Goal: Task Accomplishment & Management: Manage account settings

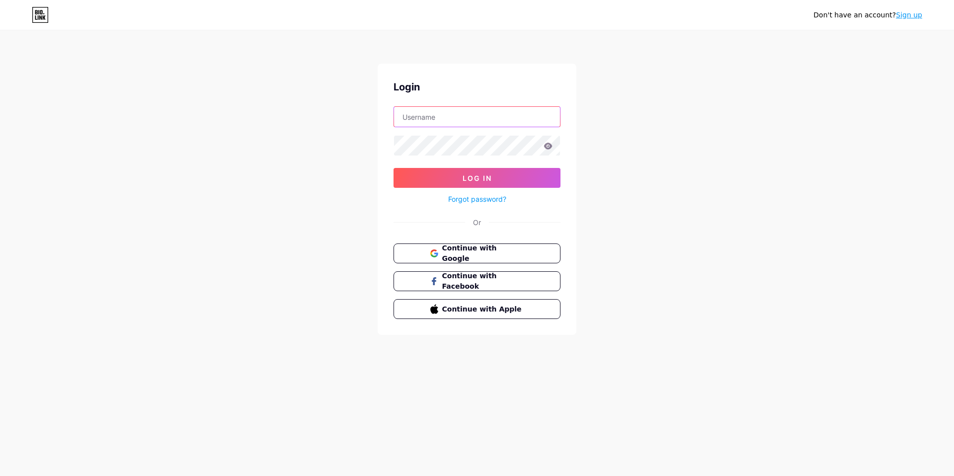
click at [484, 113] on input "text" at bounding box center [477, 117] width 166 height 20
type input "mayabrightengmath@gmail.com"
click at [489, 174] on span "Log In" at bounding box center [477, 178] width 29 height 8
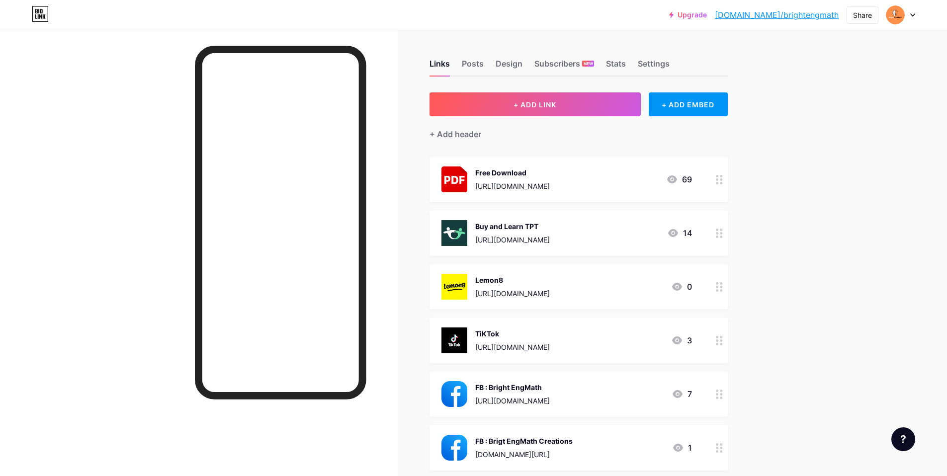
click at [721, 181] on icon at bounding box center [719, 179] width 7 height 9
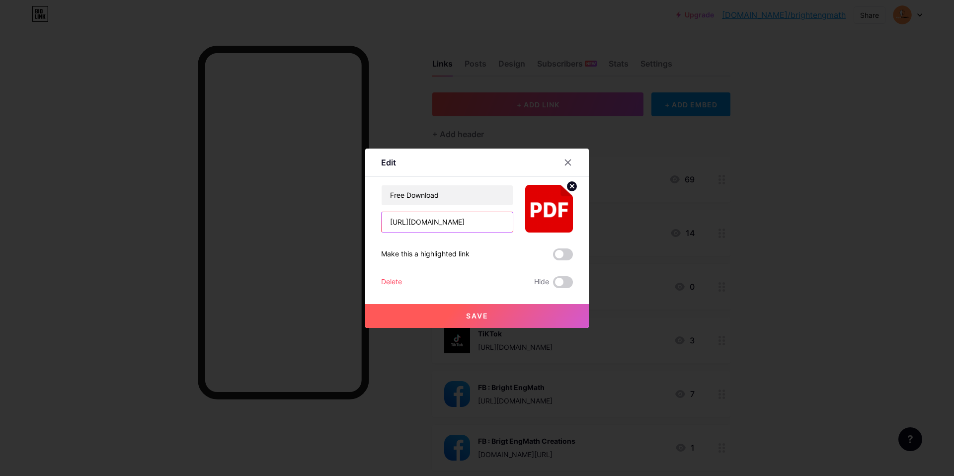
click at [487, 224] on input "[URL][DOMAIN_NAME]" at bounding box center [447, 222] width 131 height 20
click at [487, 223] on input "[URL][DOMAIN_NAME]" at bounding box center [447, 222] width 131 height 20
click at [488, 219] on input "[URL][DOMAIN_NAME]" at bounding box center [447, 222] width 131 height 20
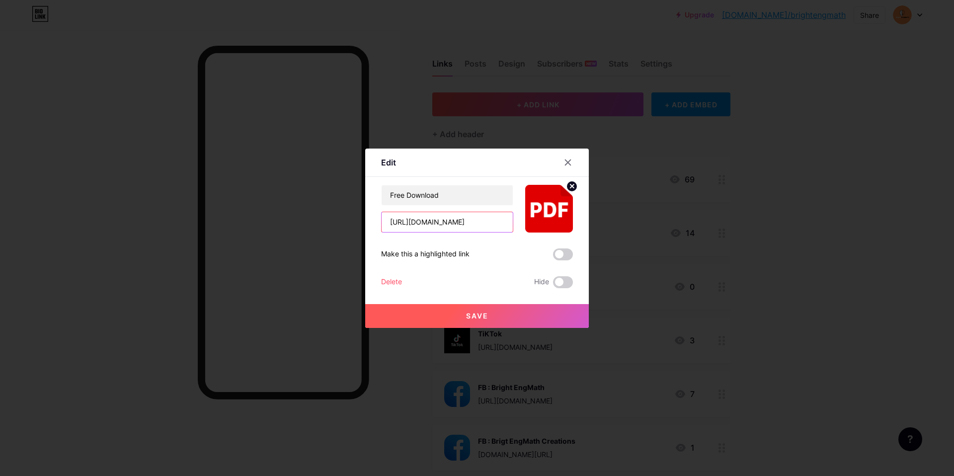
click at [488, 219] on input "[URL][DOMAIN_NAME]" at bounding box center [447, 222] width 131 height 20
click at [440, 226] on input "text" at bounding box center [447, 222] width 131 height 20
paste input "https://www.teacherspayteachers.com/store/bright-engmath/category-free-download…"
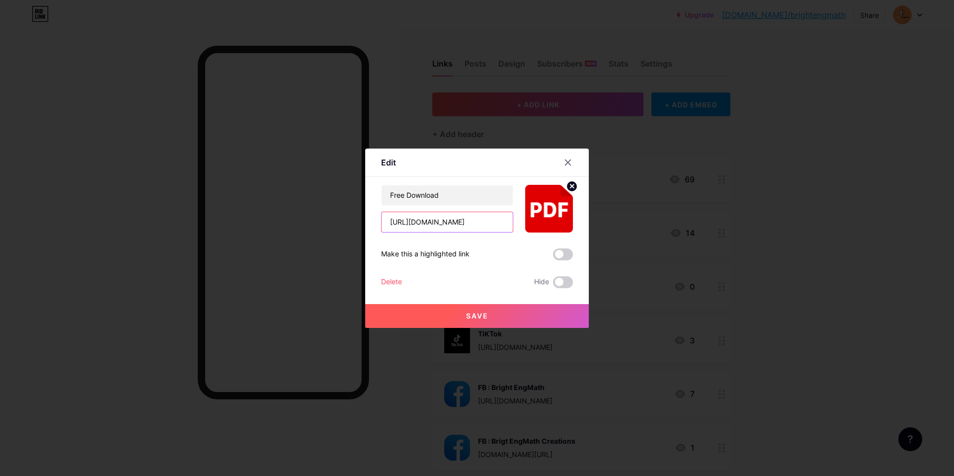
type input "https://www.teacherspayteachers.com/store/bright-engmath/category-free-download…"
click at [450, 313] on button "Save" at bounding box center [477, 316] width 224 height 24
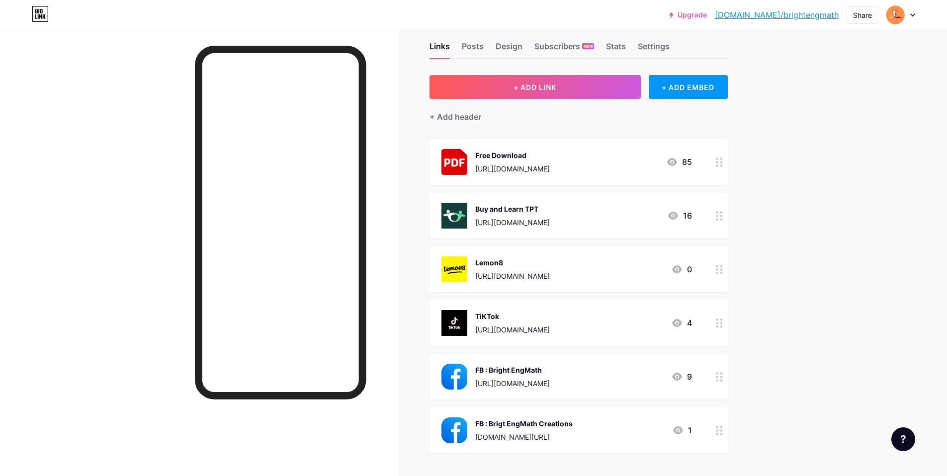
scroll to position [22, 0]
